Goal: Task Accomplishment & Management: Manage account settings

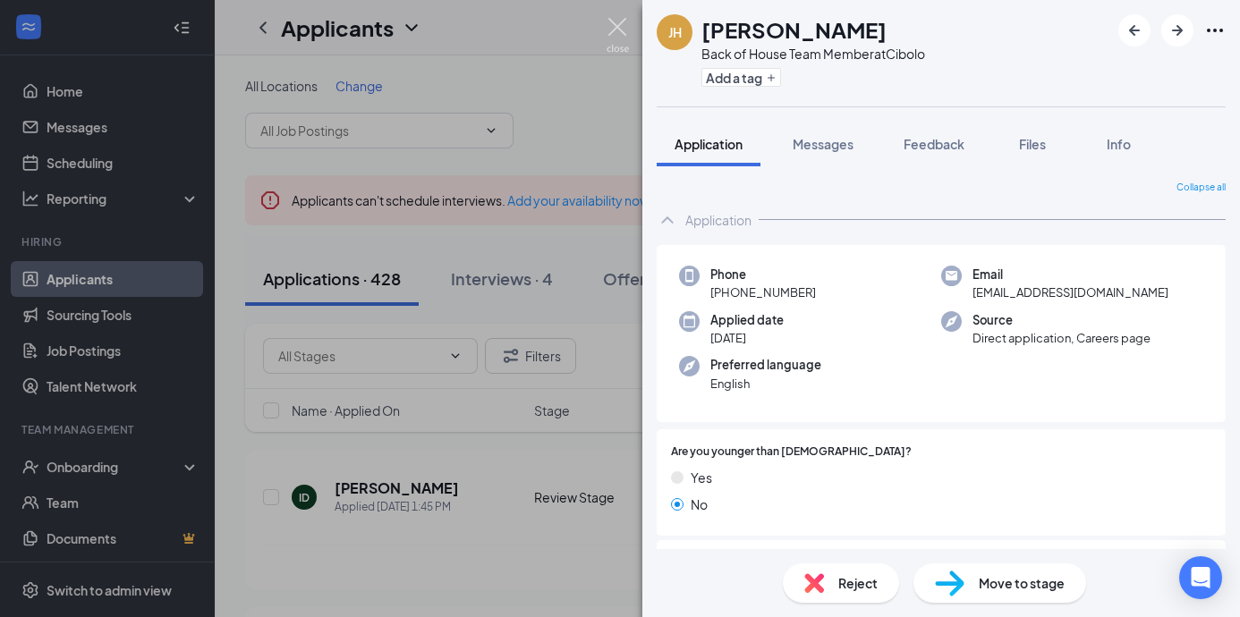
click at [620, 25] on img at bounding box center [618, 35] width 22 height 35
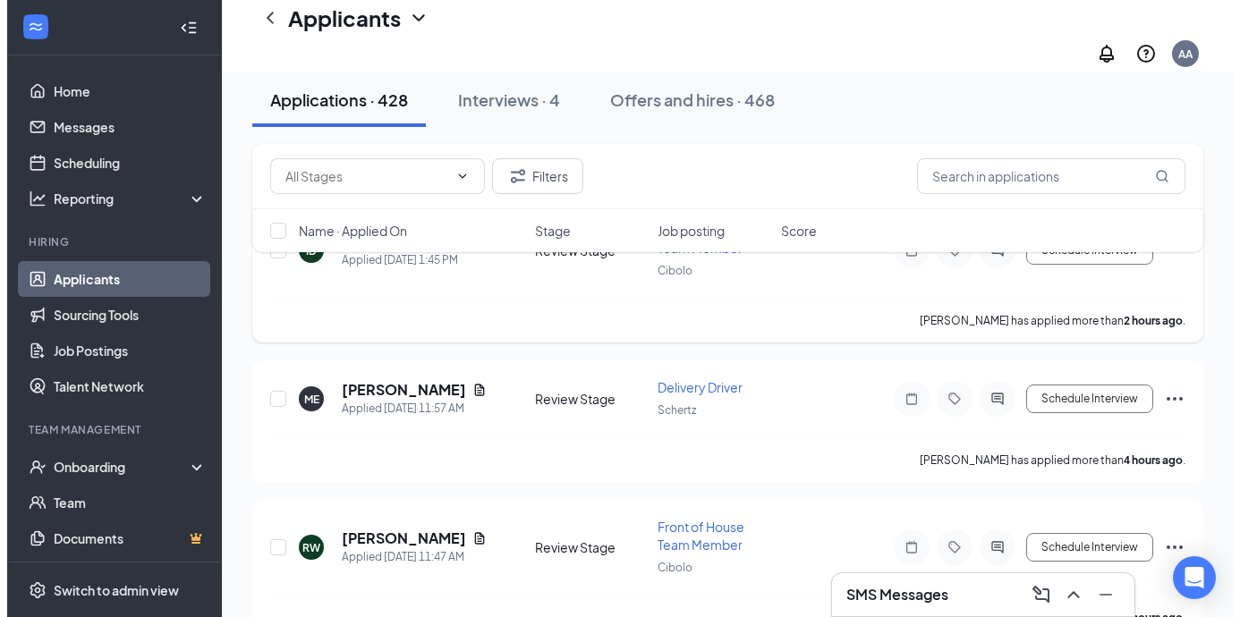
scroll to position [291, 0]
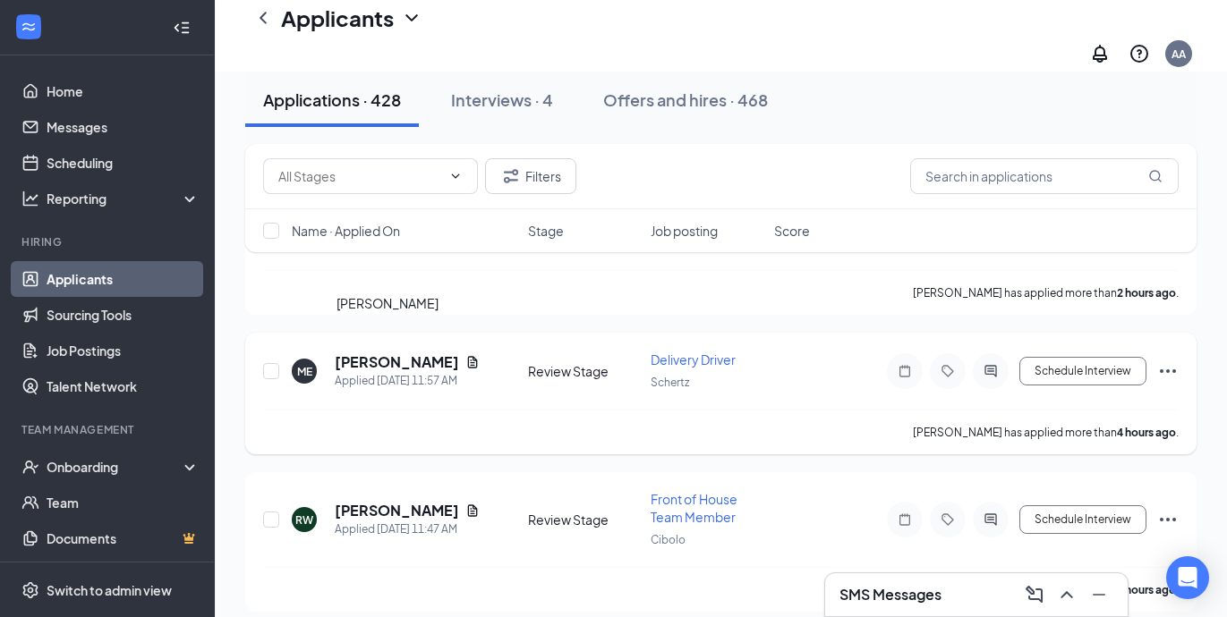
click at [386, 352] on h5 "[PERSON_NAME]" at bounding box center [396, 362] width 123 height 20
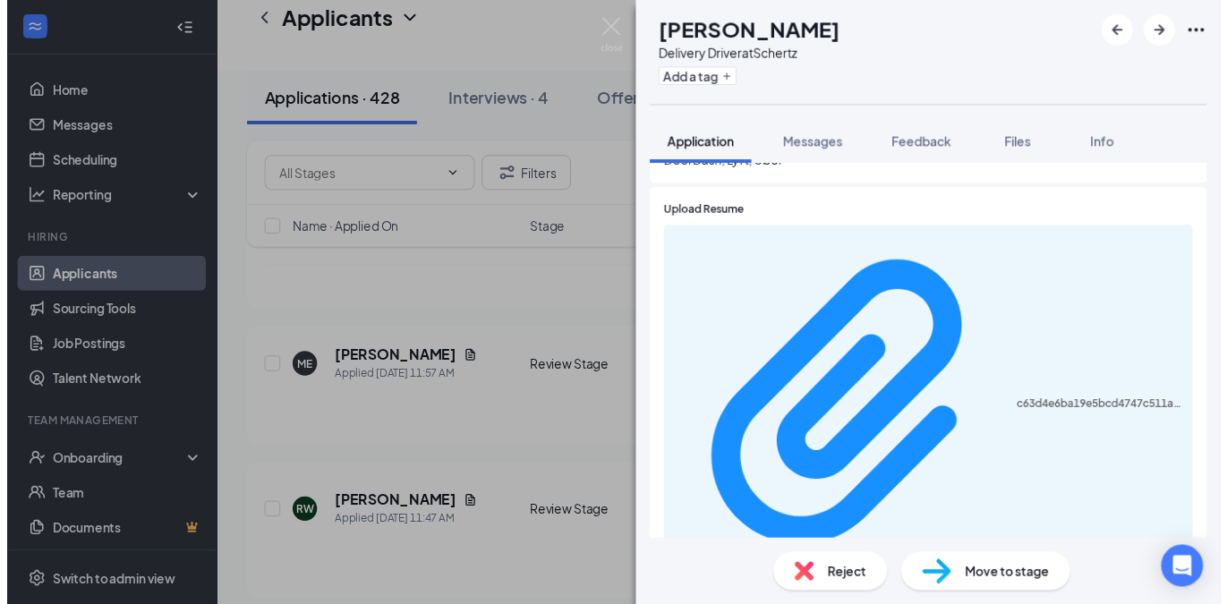
scroll to position [1006, 0]
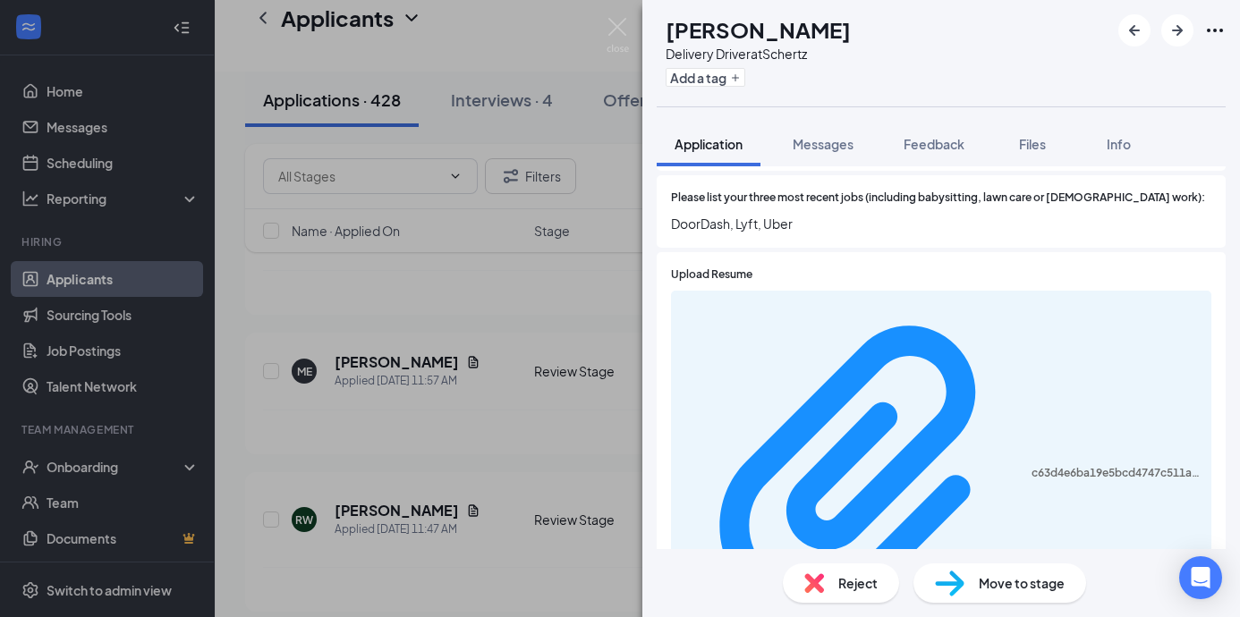
click at [828, 291] on div "c63d4e6ba19e5bcd4747c511a65d5cc3.pages" at bounding box center [941, 475] width 540 height 369
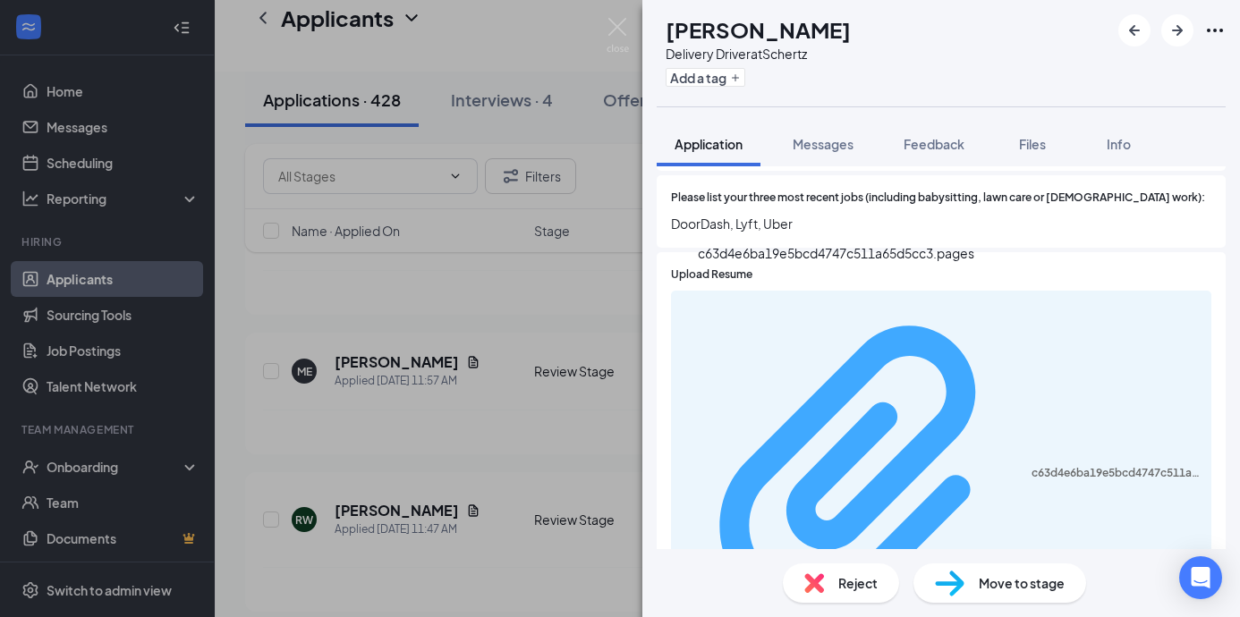
click at [1031, 466] on div "c63d4e6ba19e5bcd4747c511a65d5cc3.pages" at bounding box center [1115, 473] width 169 height 14
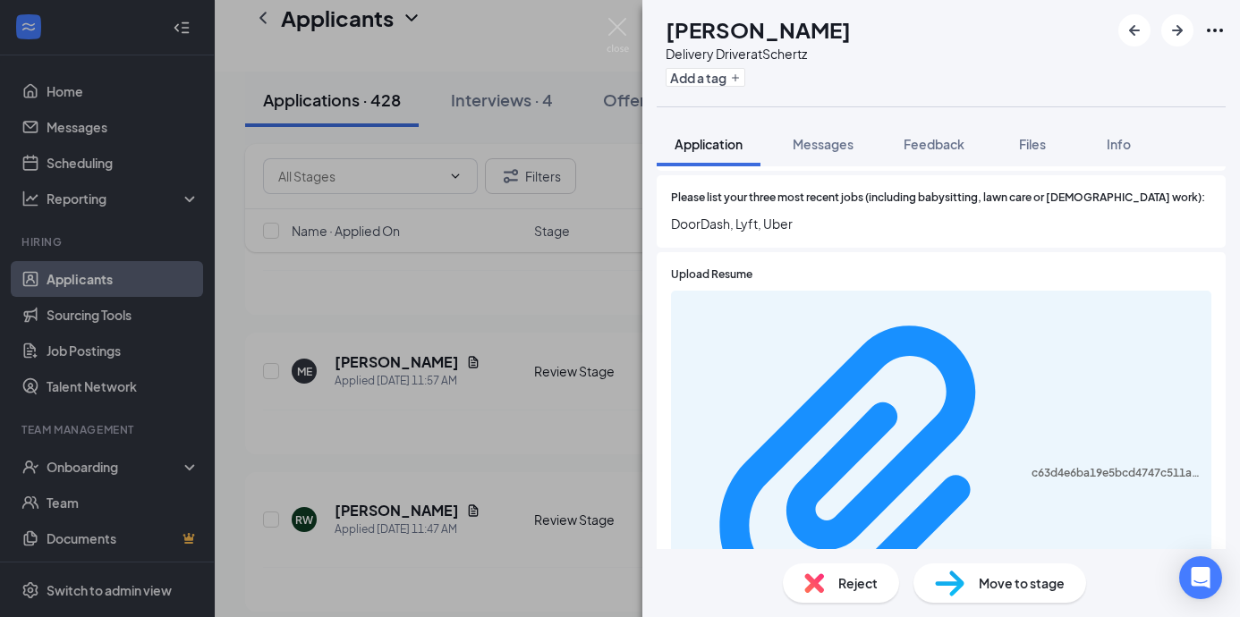
click at [849, 303] on div "c63d4e6ba19e5bcd4747c511a65d5cc3.pages" at bounding box center [941, 475] width 540 height 369
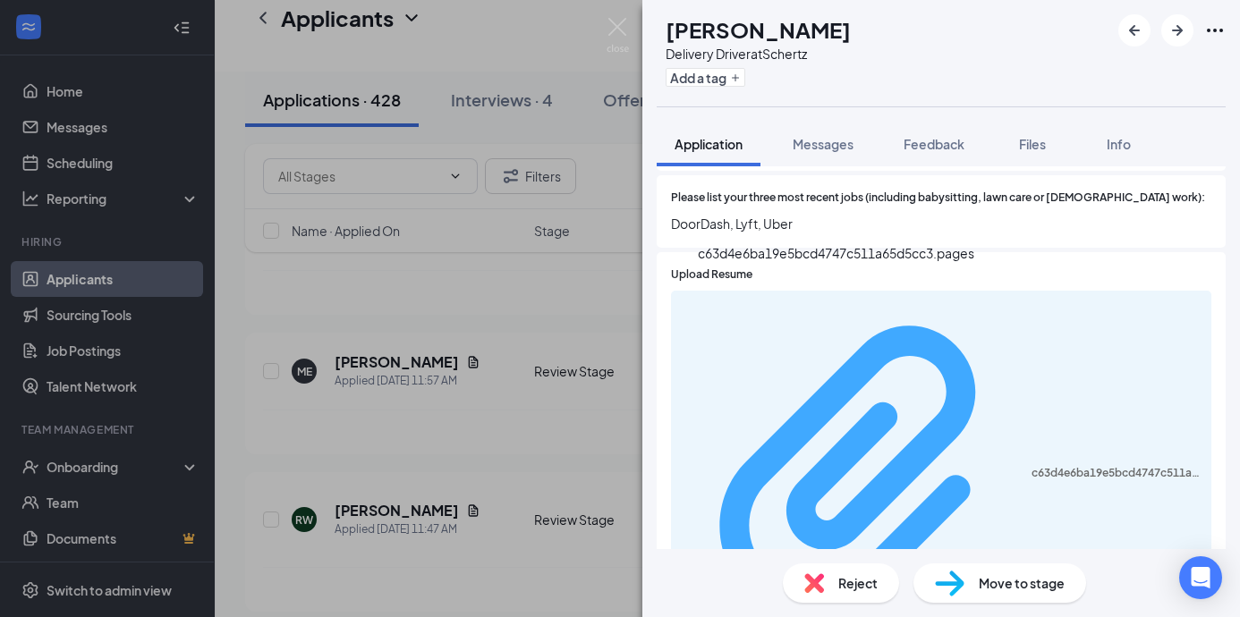
click at [1031, 466] on div "c63d4e6ba19e5bcd4747c511a65d5cc3.pages" at bounding box center [1115, 473] width 169 height 14
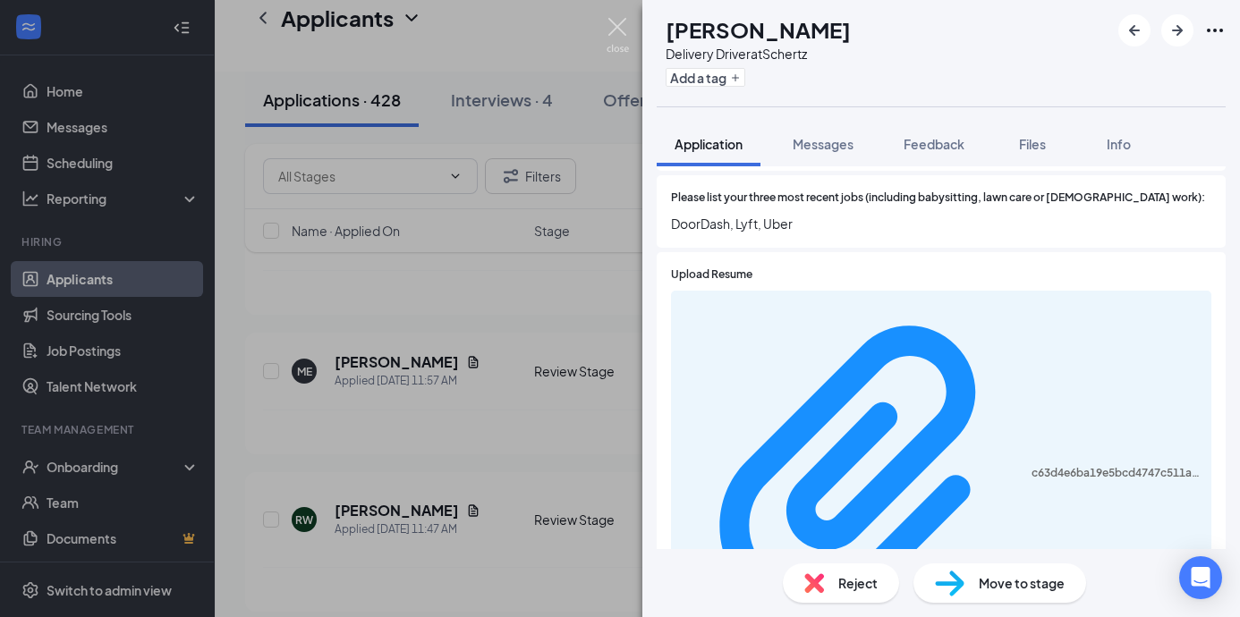
click at [620, 33] on img at bounding box center [618, 35] width 22 height 35
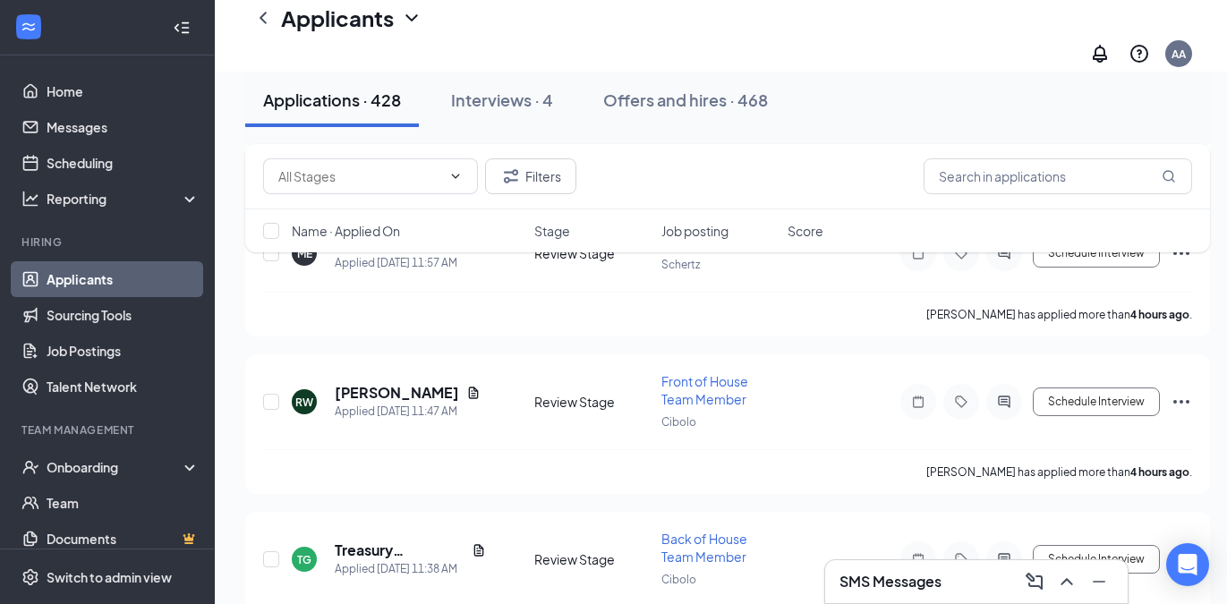
scroll to position [421, 0]
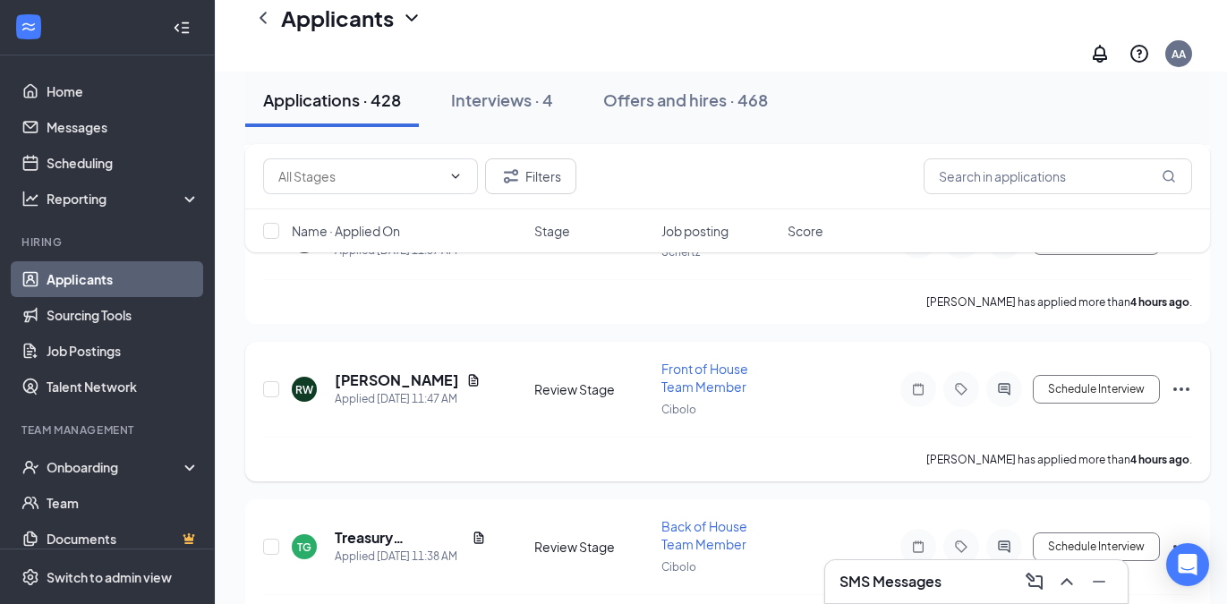
click at [887, 440] on div "[PERSON_NAME] has applied more than 4 hours ago ." at bounding box center [727, 459] width 929 height 45
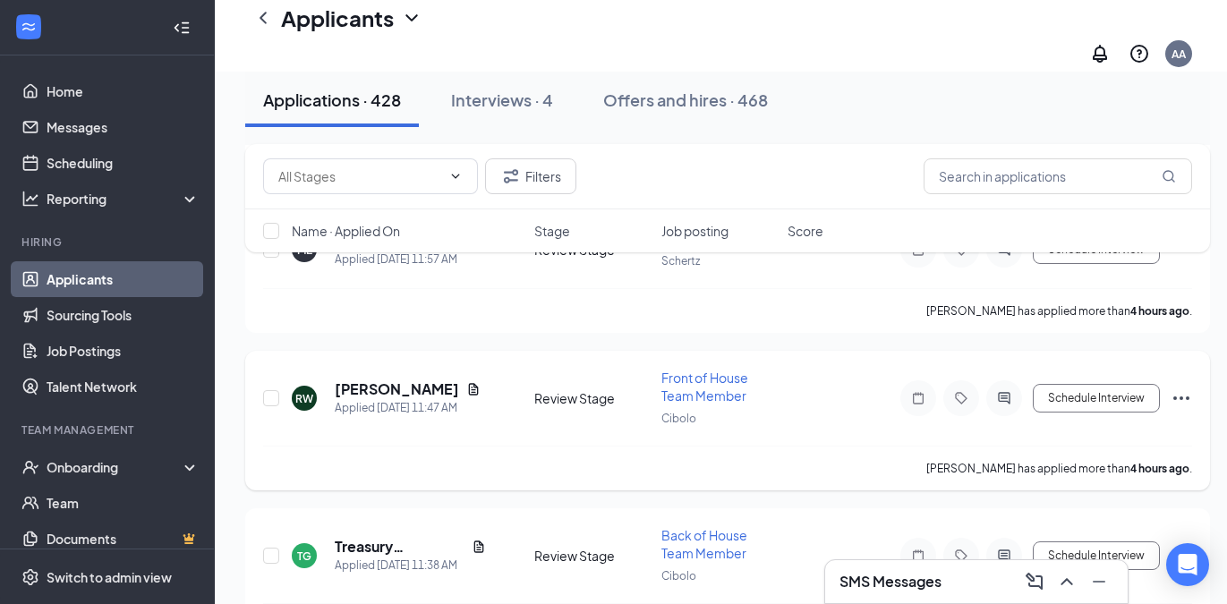
scroll to position [412, 0]
